Goal: Information Seeking & Learning: Learn about a topic

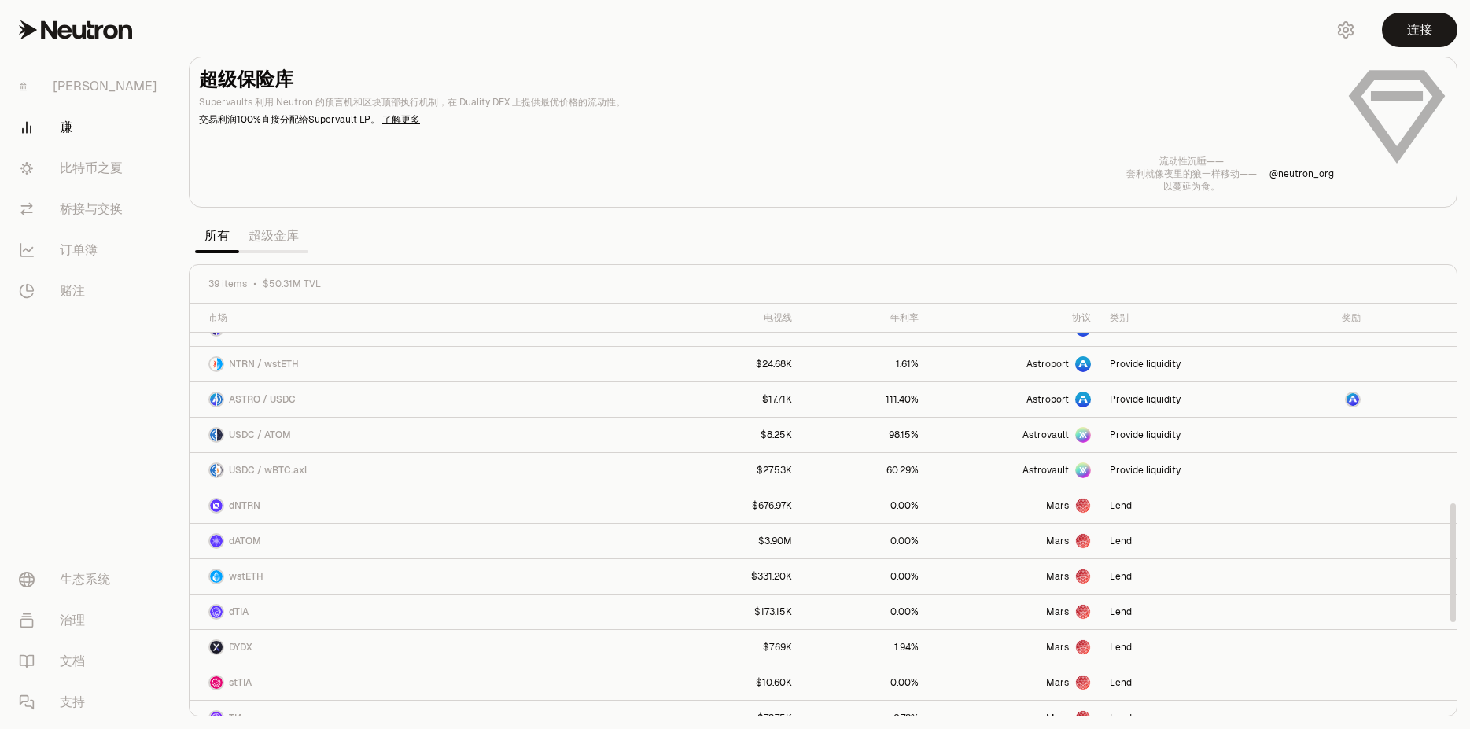
scroll to position [997, 0]
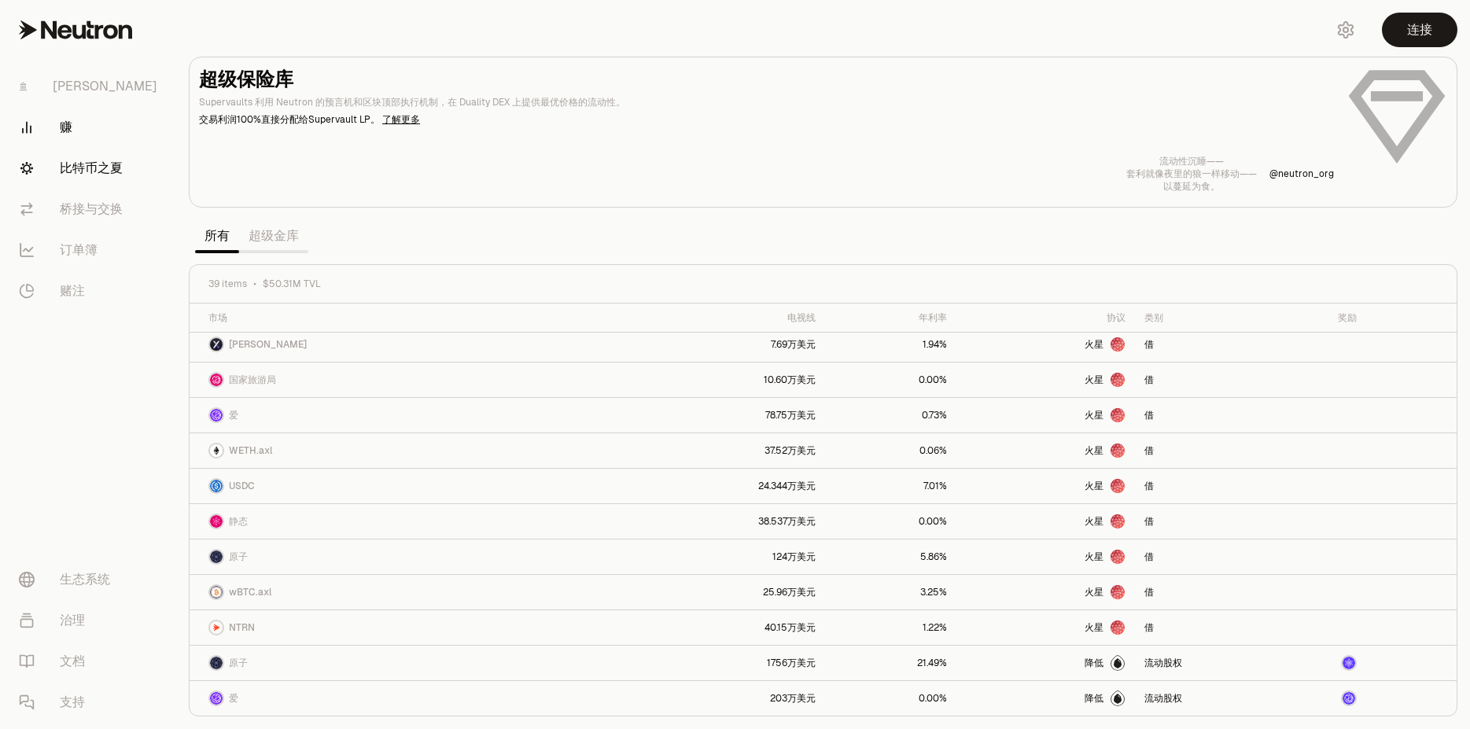
click at [114, 168] on link "比特币之夏" at bounding box center [88, 168] width 164 height 41
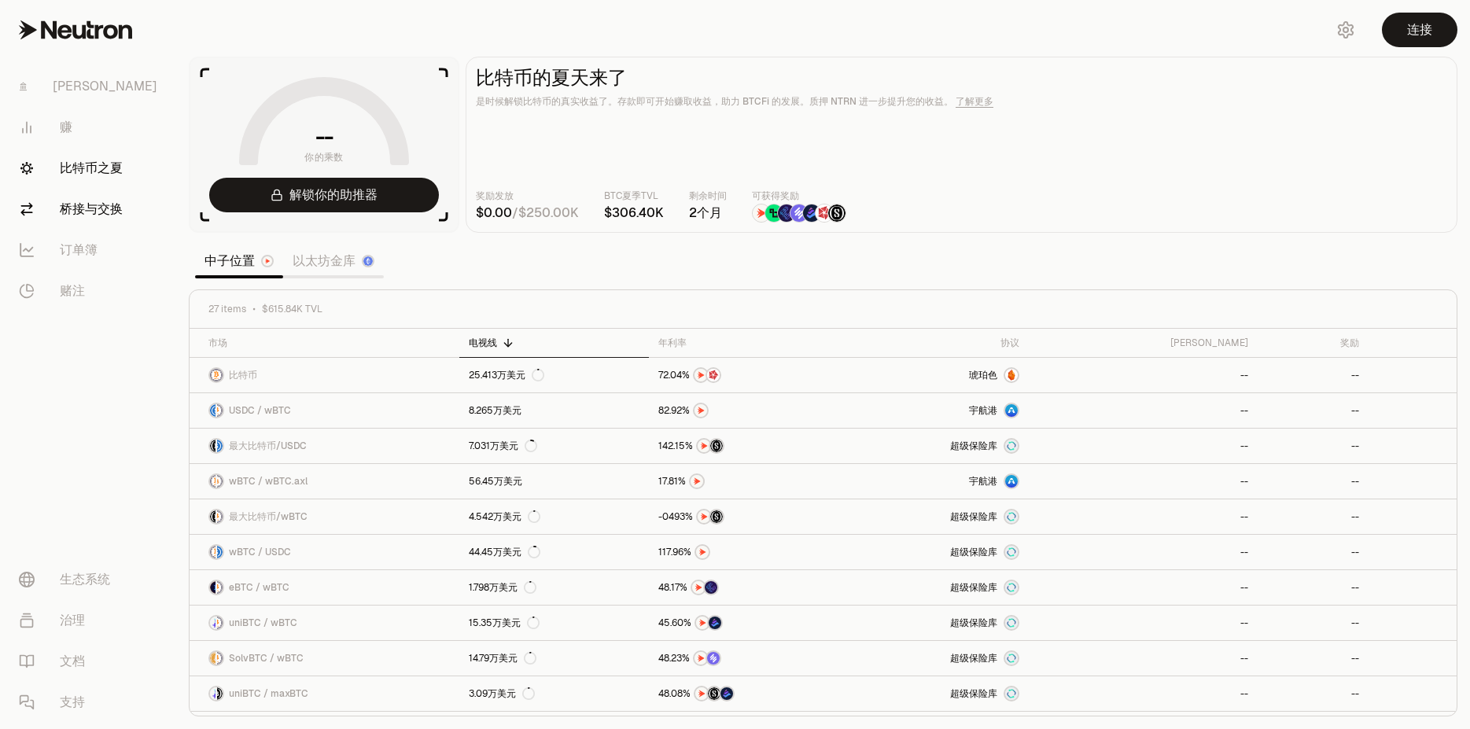
click at [109, 217] on link "桥接与交换" at bounding box center [88, 209] width 164 height 41
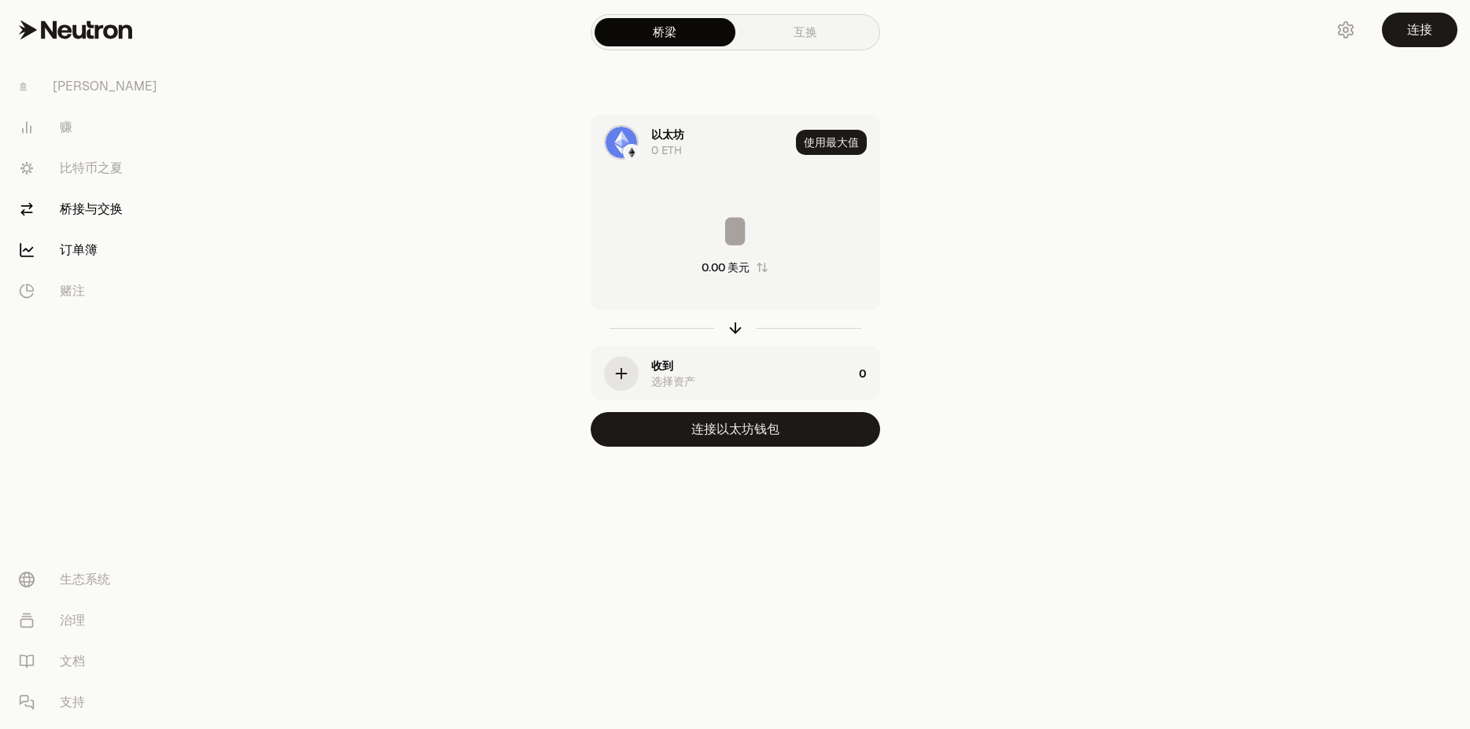
click at [108, 246] on link "订单簿" at bounding box center [88, 250] width 164 height 41
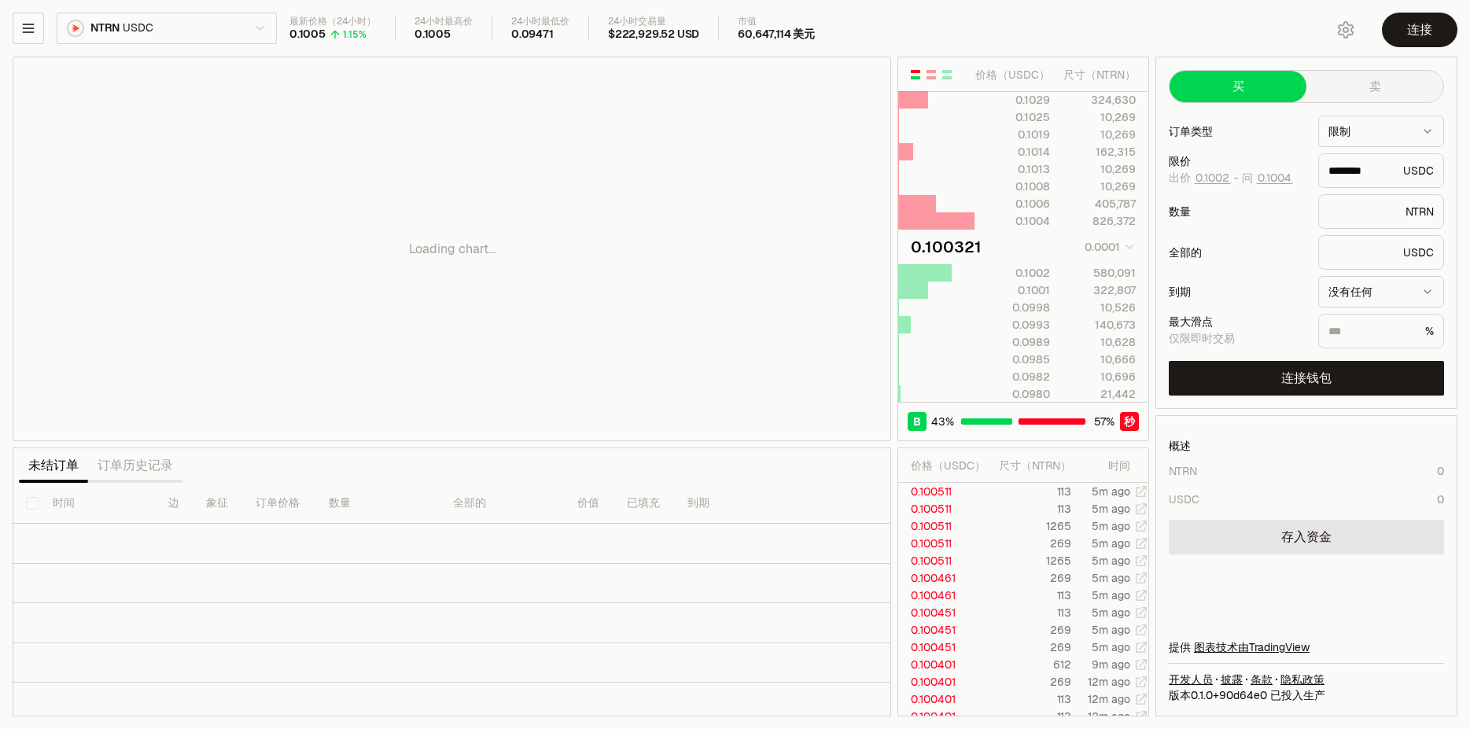
type input "********"
click at [36, 66] on div "Loading chart..." at bounding box center [451, 248] width 877 height 383
